Goal: Task Accomplishment & Management: Manage account settings

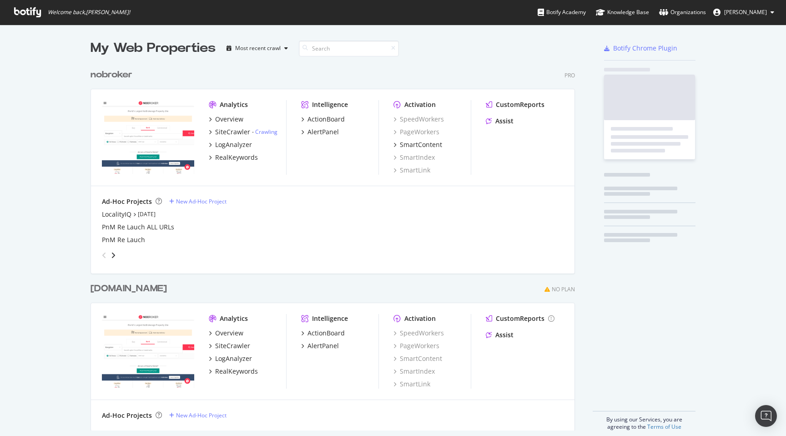
scroll to position [436, 786]
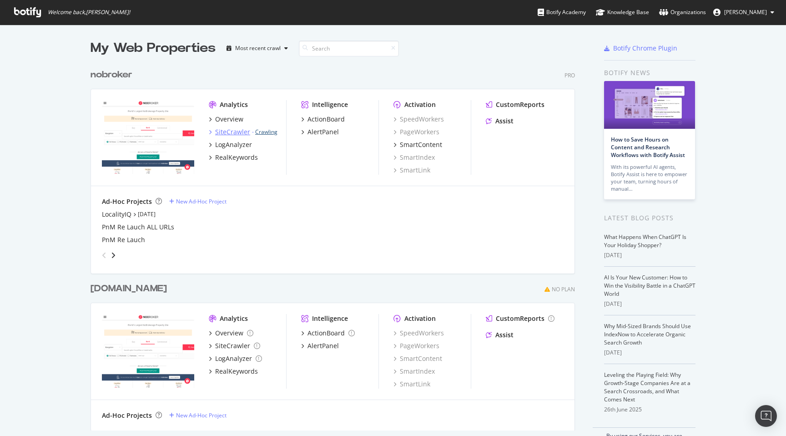
click at [267, 132] on link "Crawling" at bounding box center [266, 132] width 22 height 8
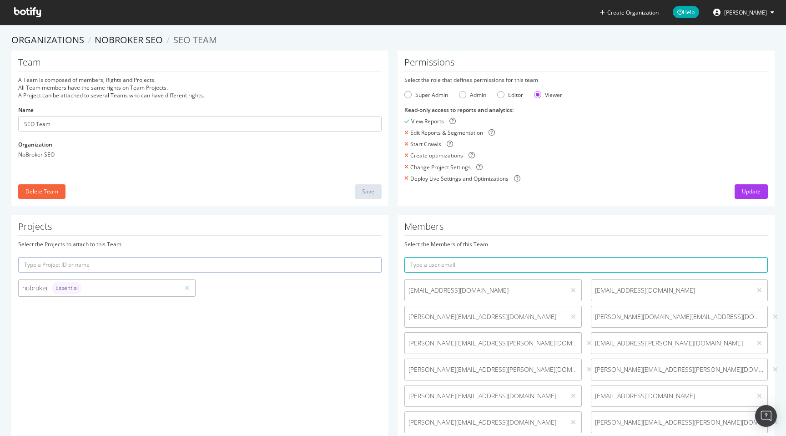
click at [404, 35] on ol "Organizations NoBroker SEO SEO Team" at bounding box center [392, 40] width 763 height 13
click at [760, 193] on div "Update" at bounding box center [751, 191] width 19 height 8
click at [33, 14] on icon at bounding box center [27, 12] width 27 height 10
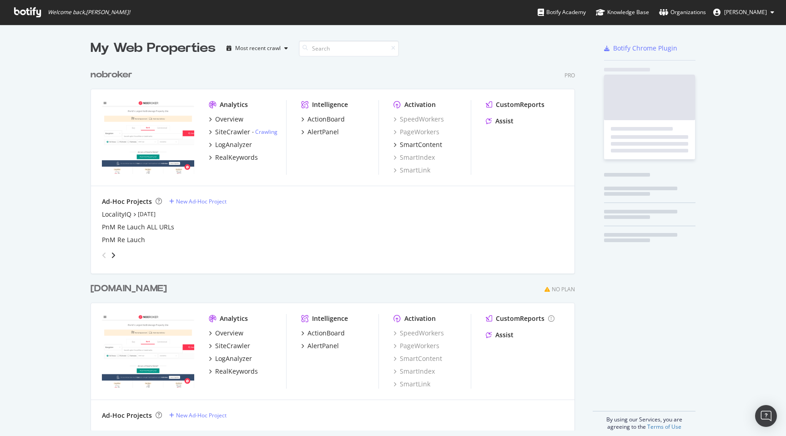
scroll to position [373, 492]
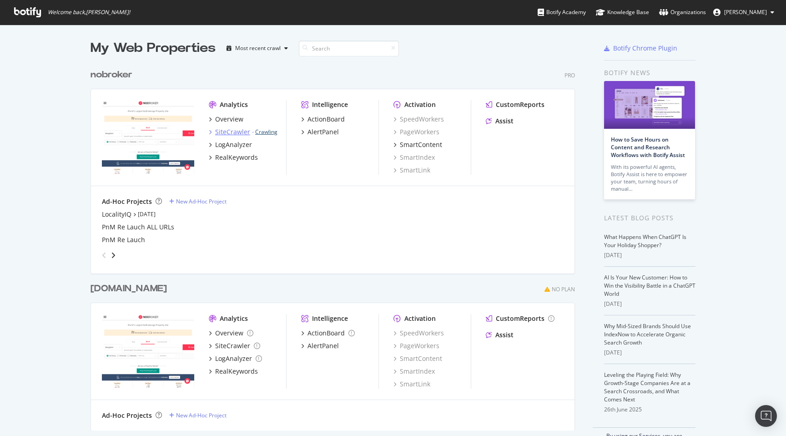
click at [265, 133] on link "Crawling" at bounding box center [266, 132] width 22 height 8
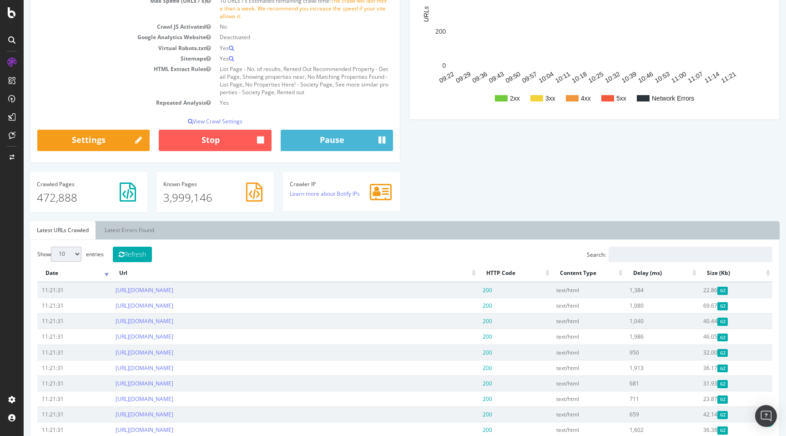
scroll to position [157, 0]
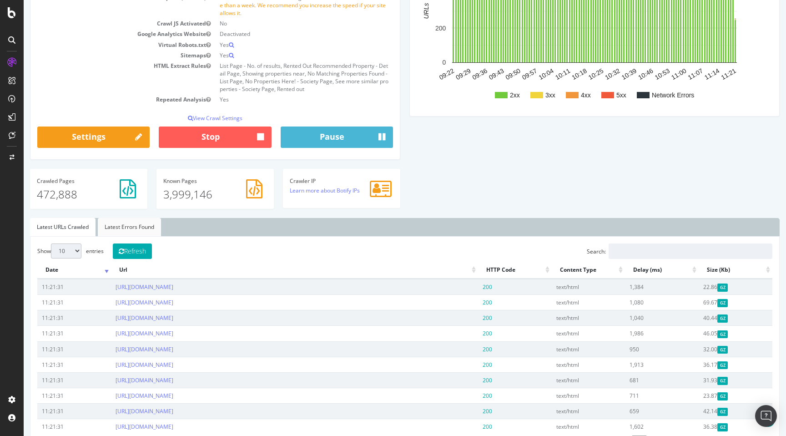
click at [125, 223] on link "Latest Errors Found" at bounding box center [129, 227] width 63 height 18
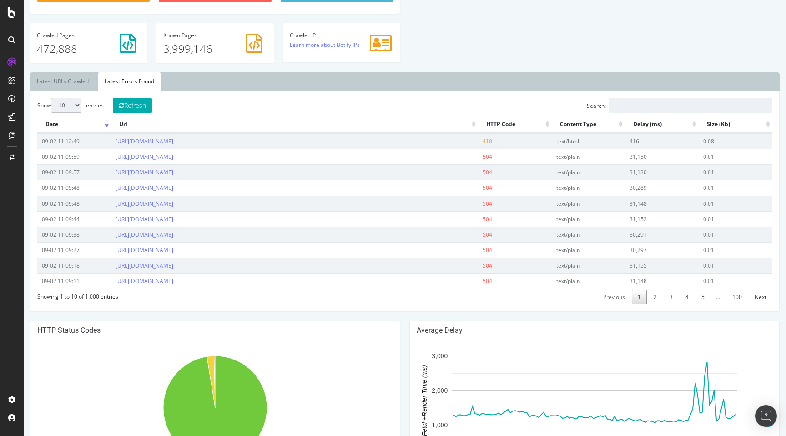
scroll to position [304, 0]
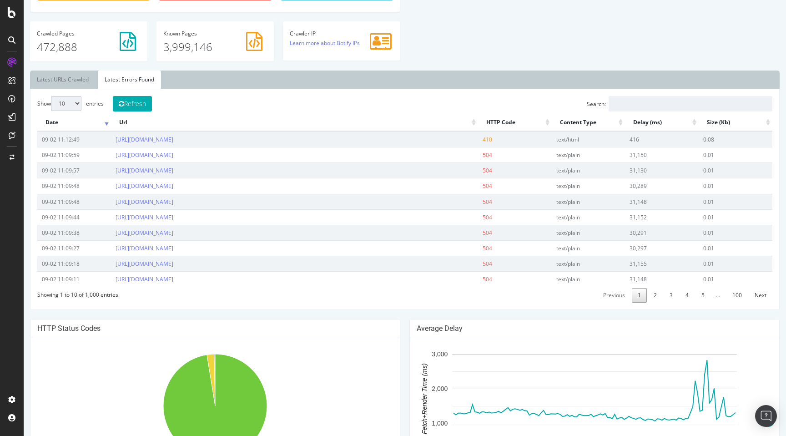
click at [66, 103] on select "10 25 50 100" at bounding box center [66, 103] width 30 height 15
select select "100"
click at [51, 96] on select "10 25 50 100" at bounding box center [66, 103] width 30 height 15
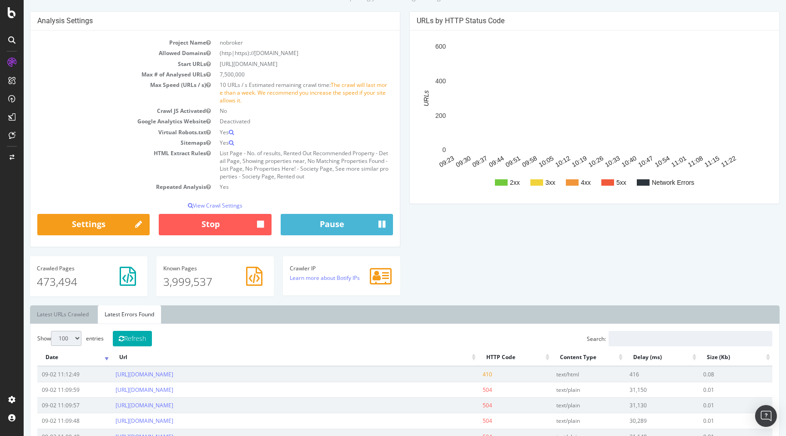
scroll to position [0, 0]
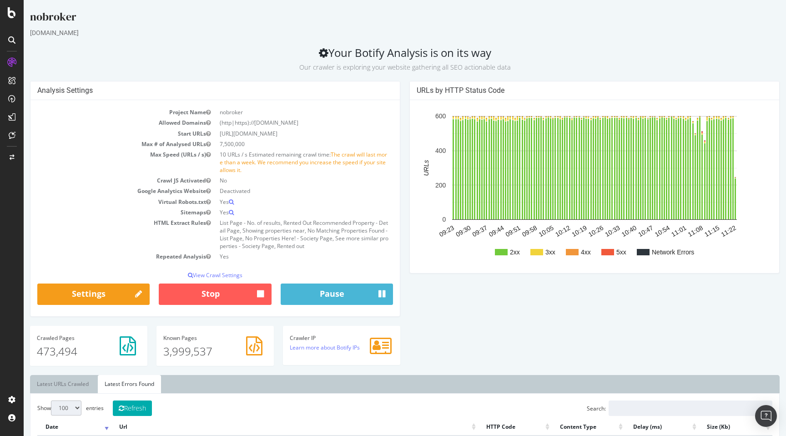
click at [454, 35] on div "[DOMAIN_NAME]" at bounding box center [405, 32] width 750 height 9
